Goal: Transaction & Acquisition: Purchase product/service

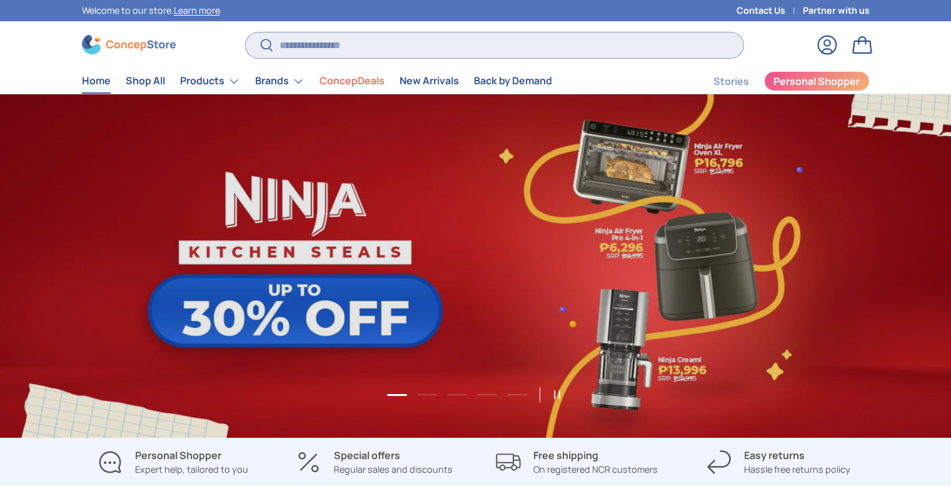
click at [411, 33] on input "Search" at bounding box center [495, 46] width 498 height 26
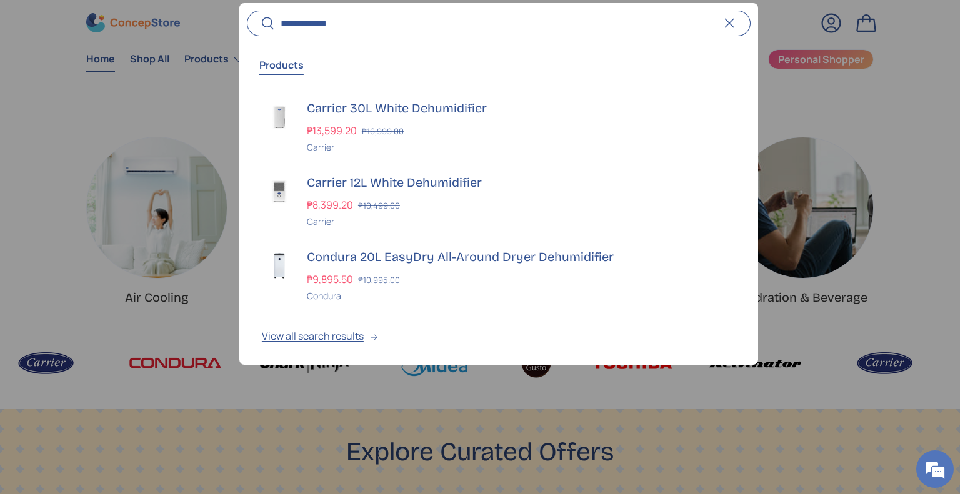
scroll to position [0, 960]
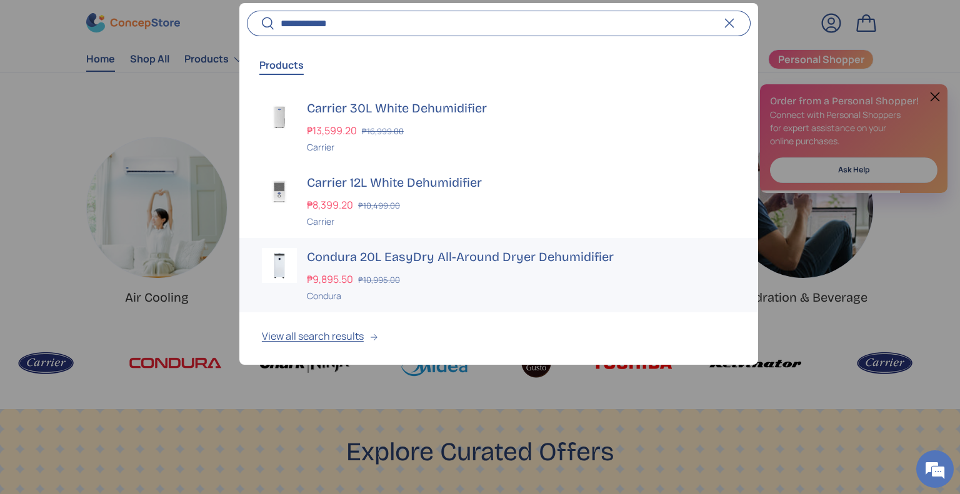
type input "**********"
click at [470, 273] on div "₱9,895.50 ₱10,995.00" at bounding box center [521, 279] width 429 height 15
click at [326, 332] on button "View all search results" at bounding box center [498, 339] width 519 height 53
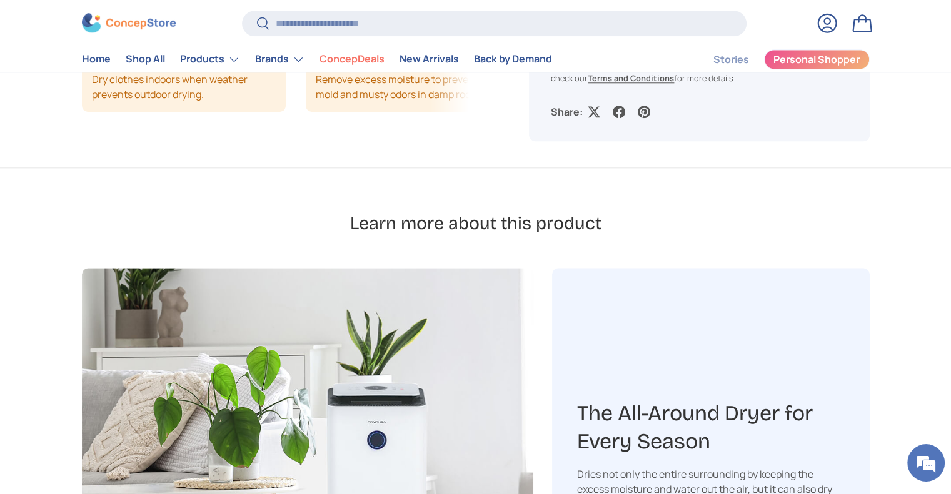
scroll to position [625, 0]
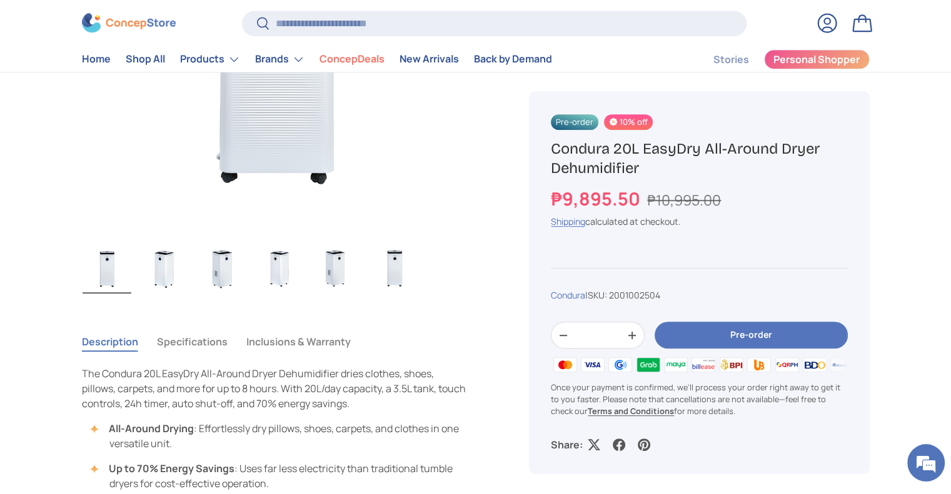
click at [692, 339] on button "Pre-order" at bounding box center [750, 336] width 193 height 27
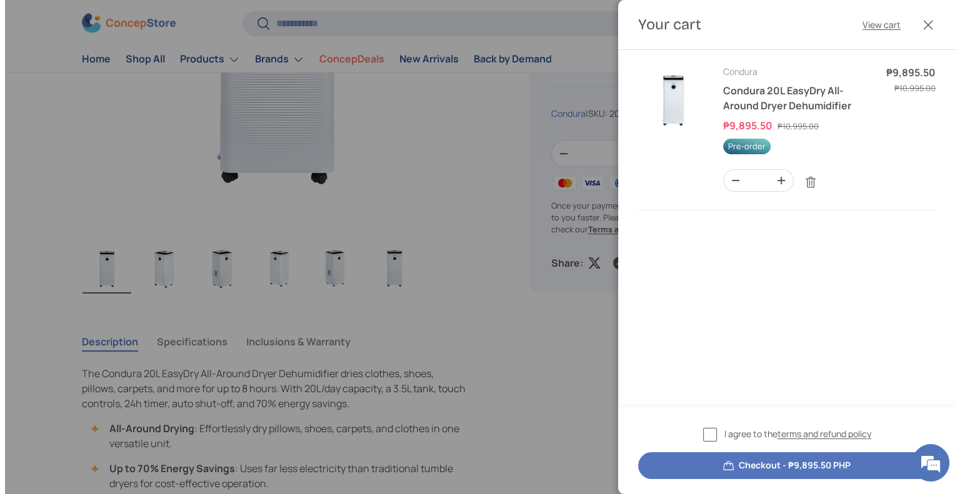
scroll to position [0, 0]
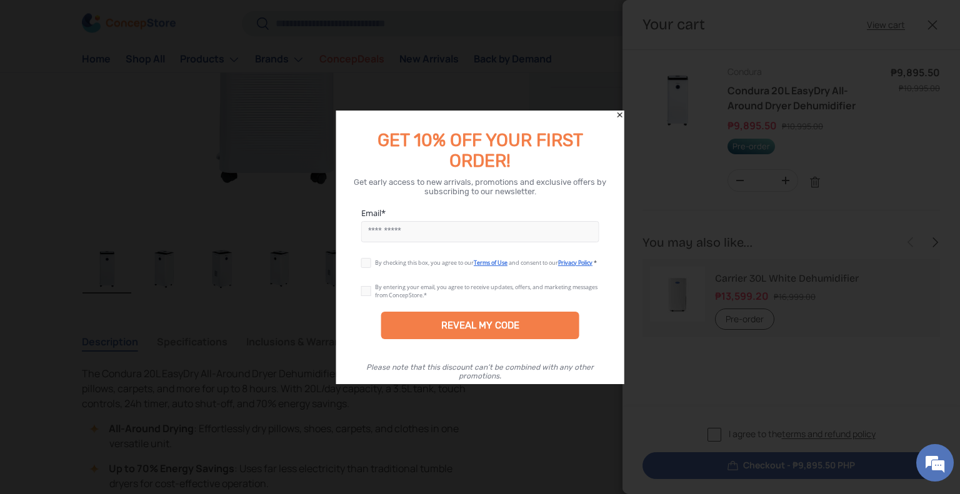
click at [621, 118] on icon "Close" at bounding box center [619, 115] width 9 height 9
